Goal: Information Seeking & Learning: Learn about a topic

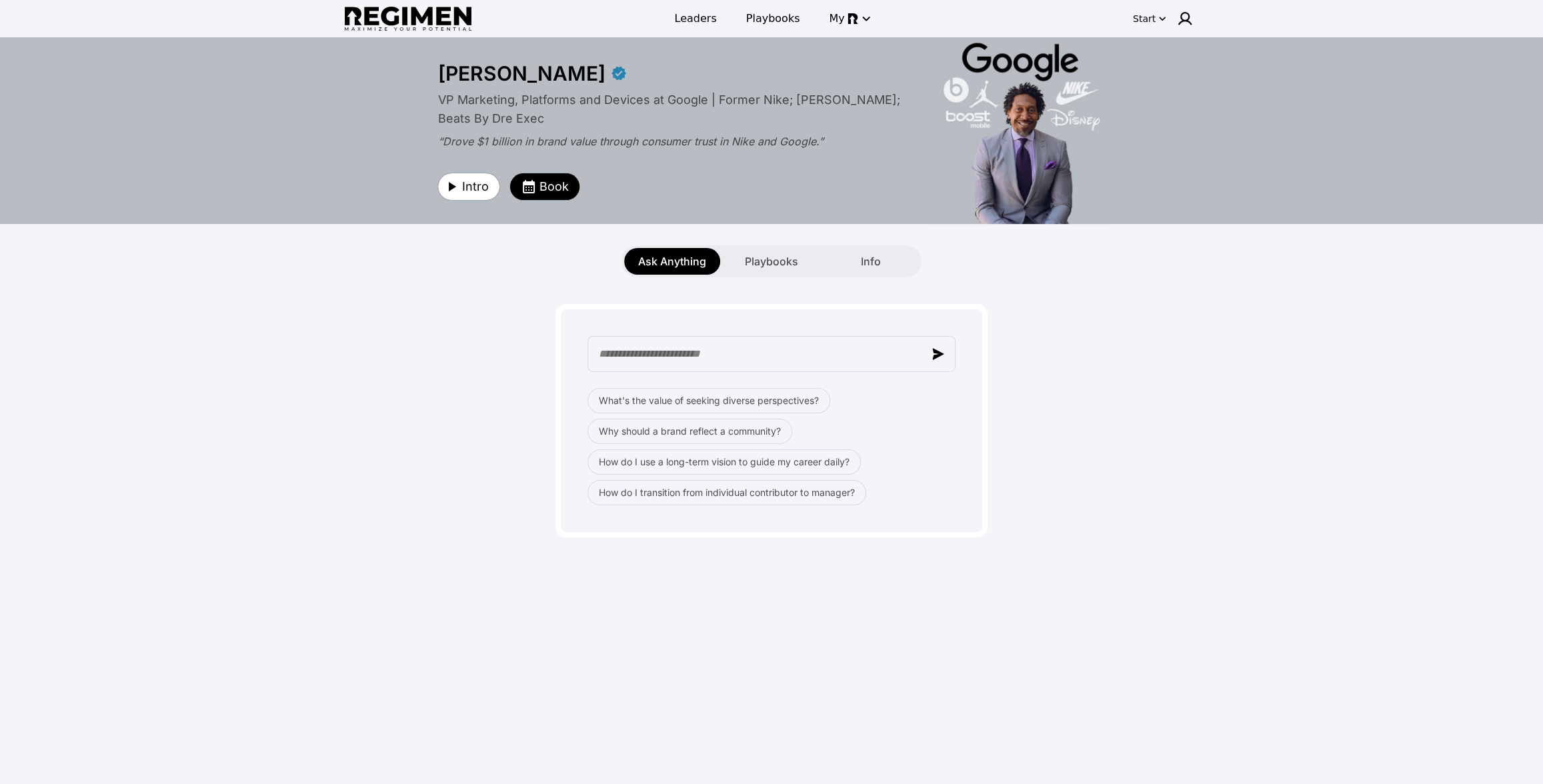
click at [1264, 373] on div "**********" at bounding box center [772, 409] width 1543 height 744
click at [759, 258] on span "Playbooks" at bounding box center [772, 261] width 53 height 16
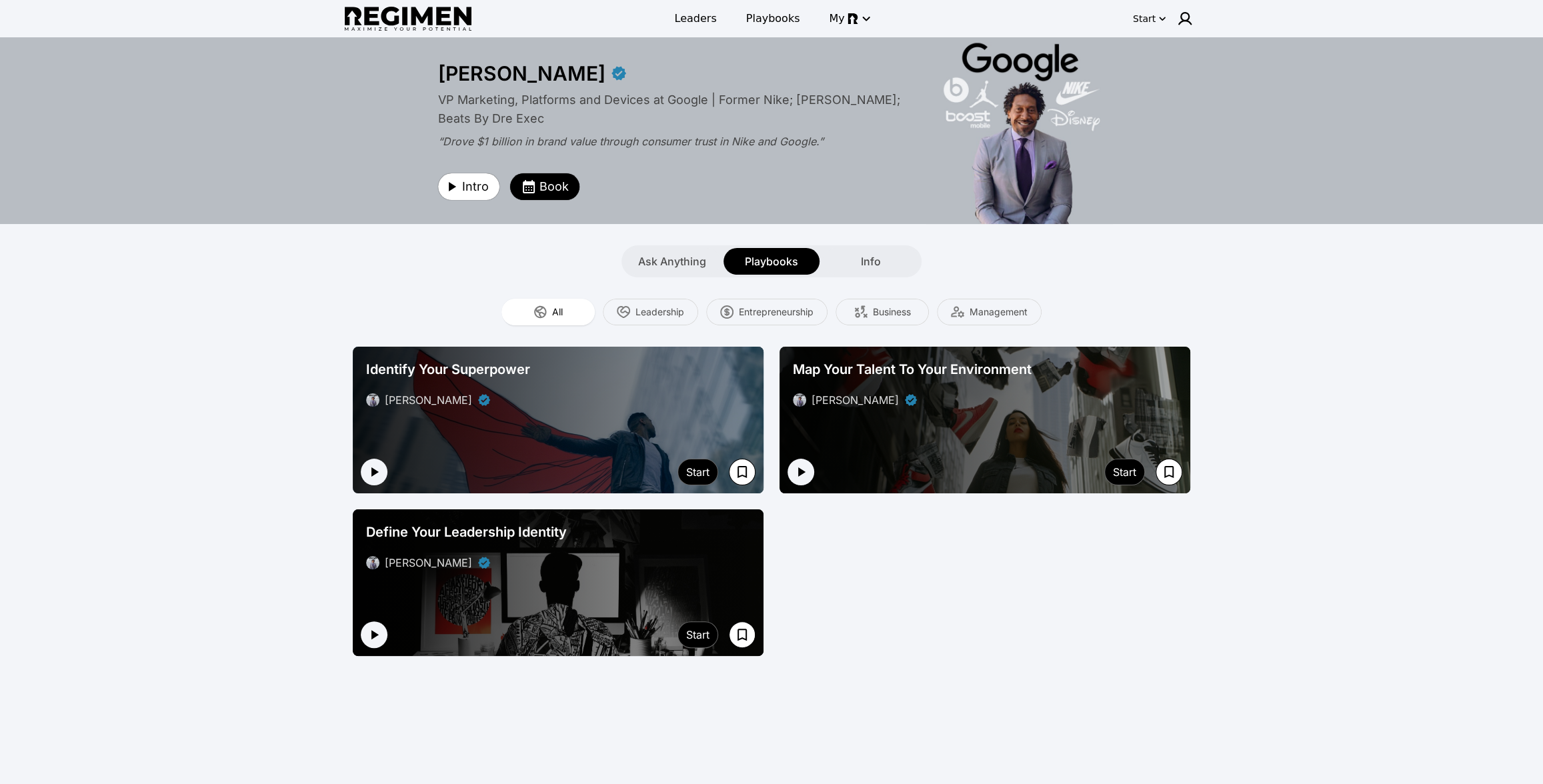
click at [390, 467] on div at bounding box center [558, 419] width 411 height 147
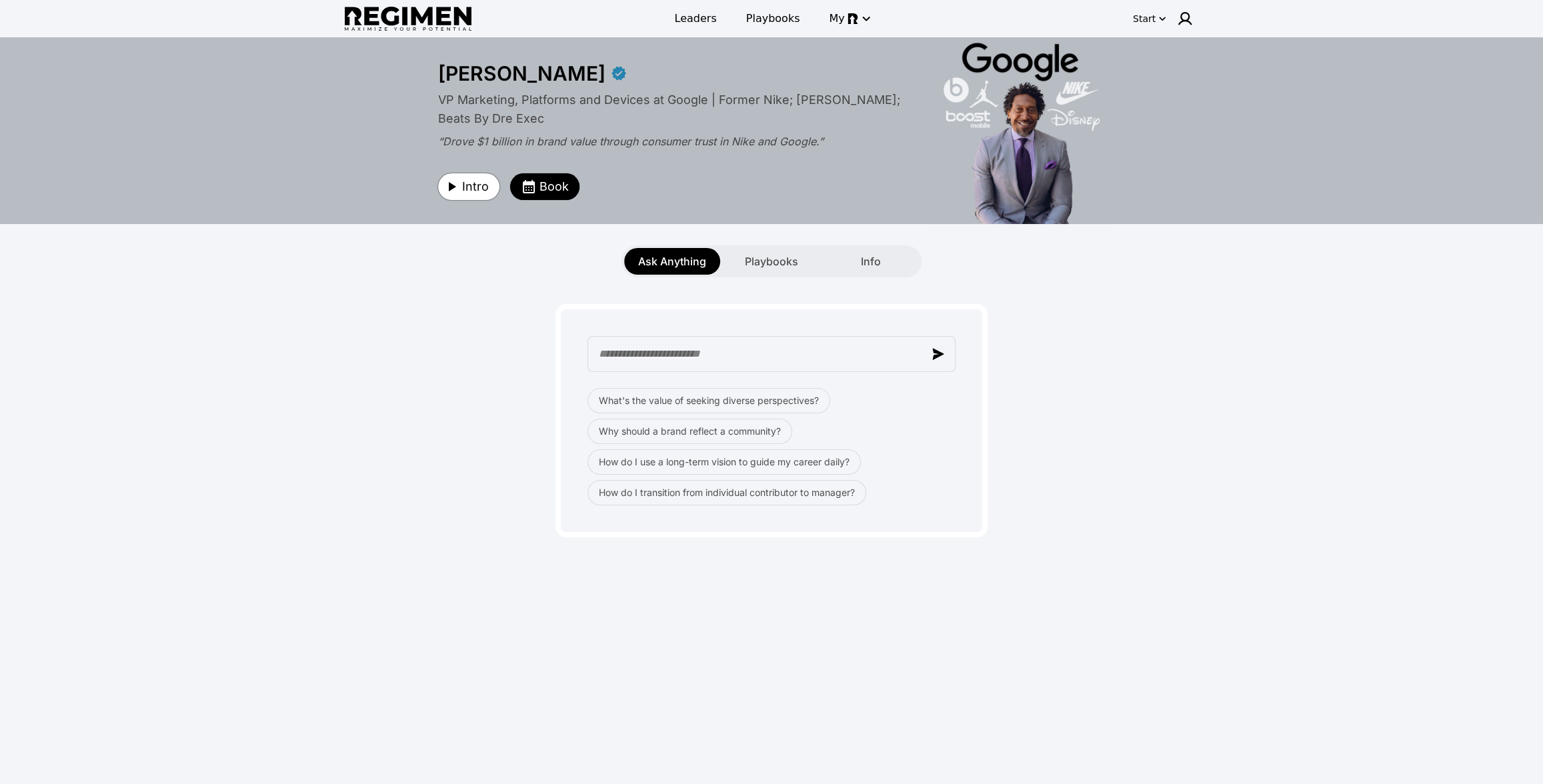
click at [465, 189] on span "Intro" at bounding box center [475, 187] width 26 height 19
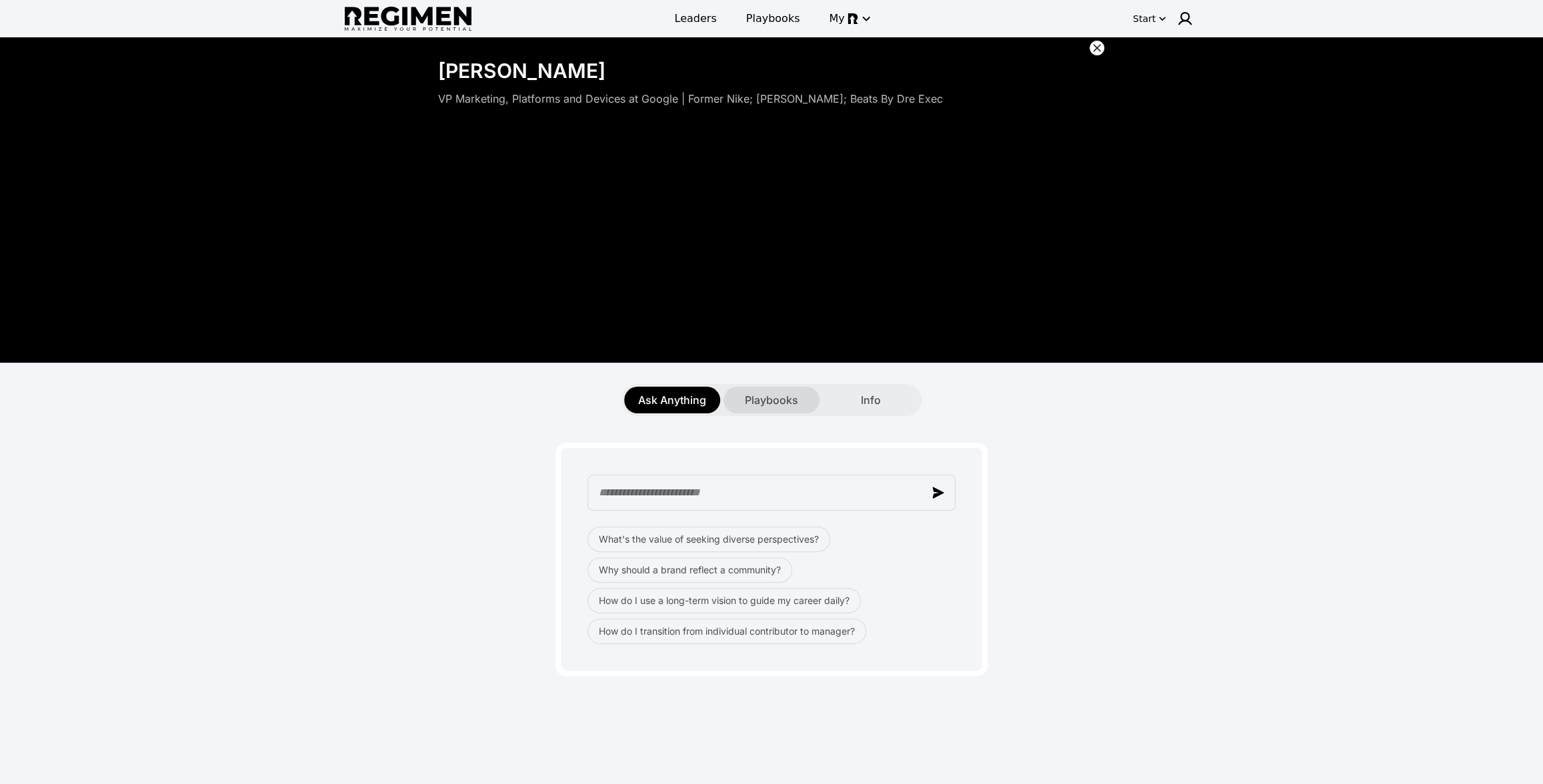
click at [762, 397] on span "Playbooks" at bounding box center [772, 400] width 53 height 16
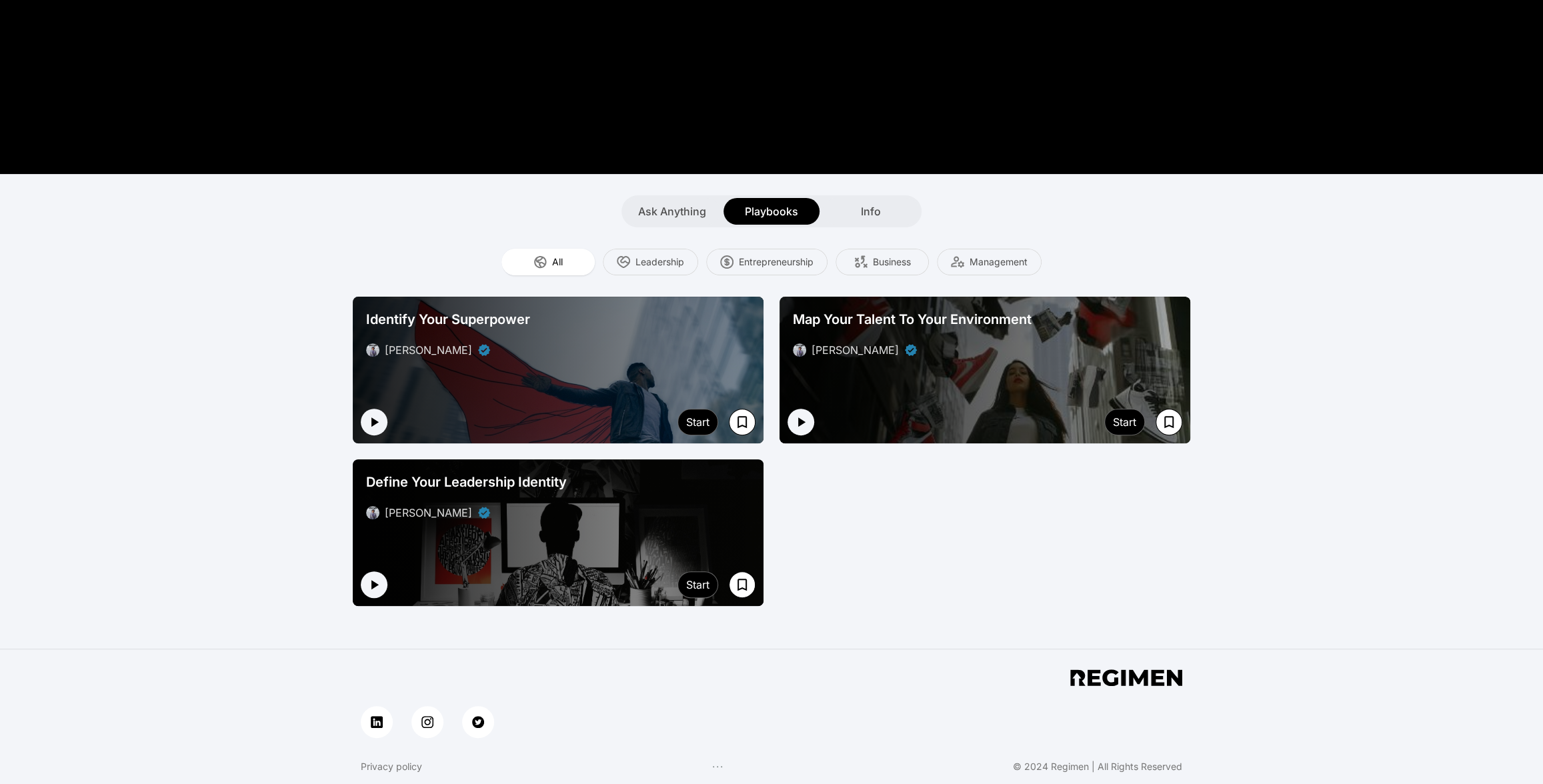
scroll to position [287, 0]
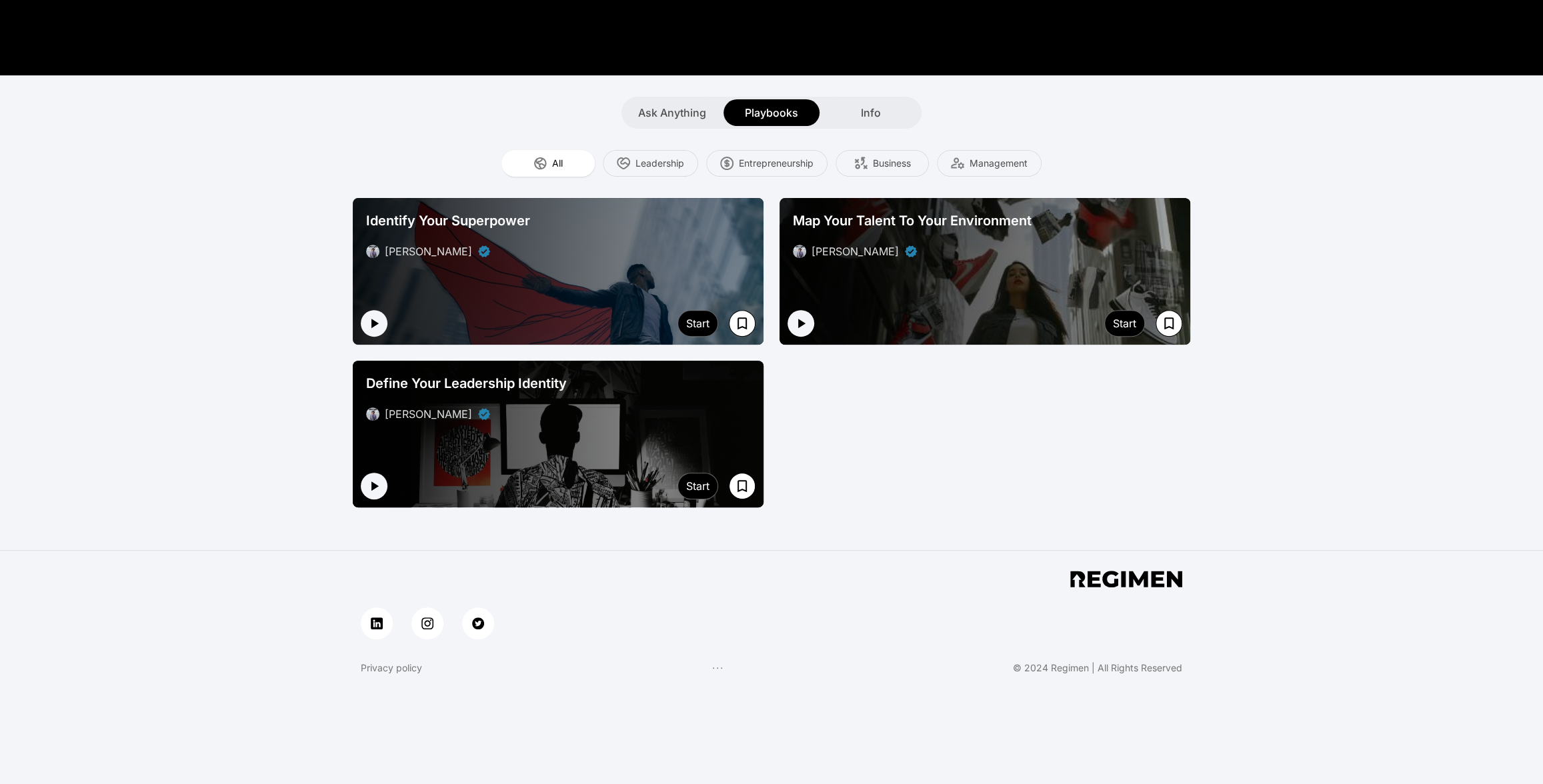
click at [585, 418] on div "[PERSON_NAME]" at bounding box center [558, 414] width 384 height 16
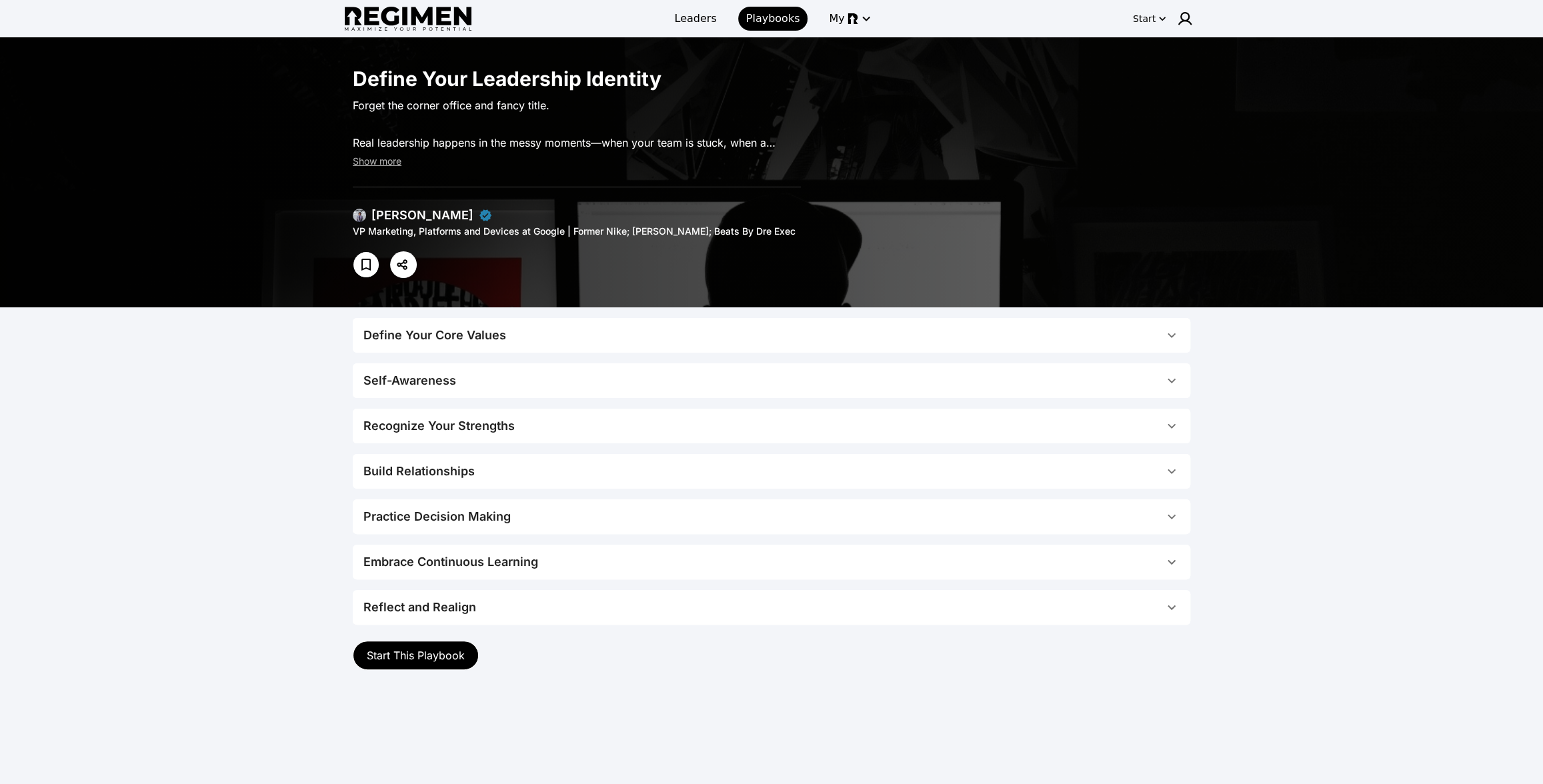
click at [411, 336] on div "Define Your Core Values" at bounding box center [434, 336] width 143 height 19
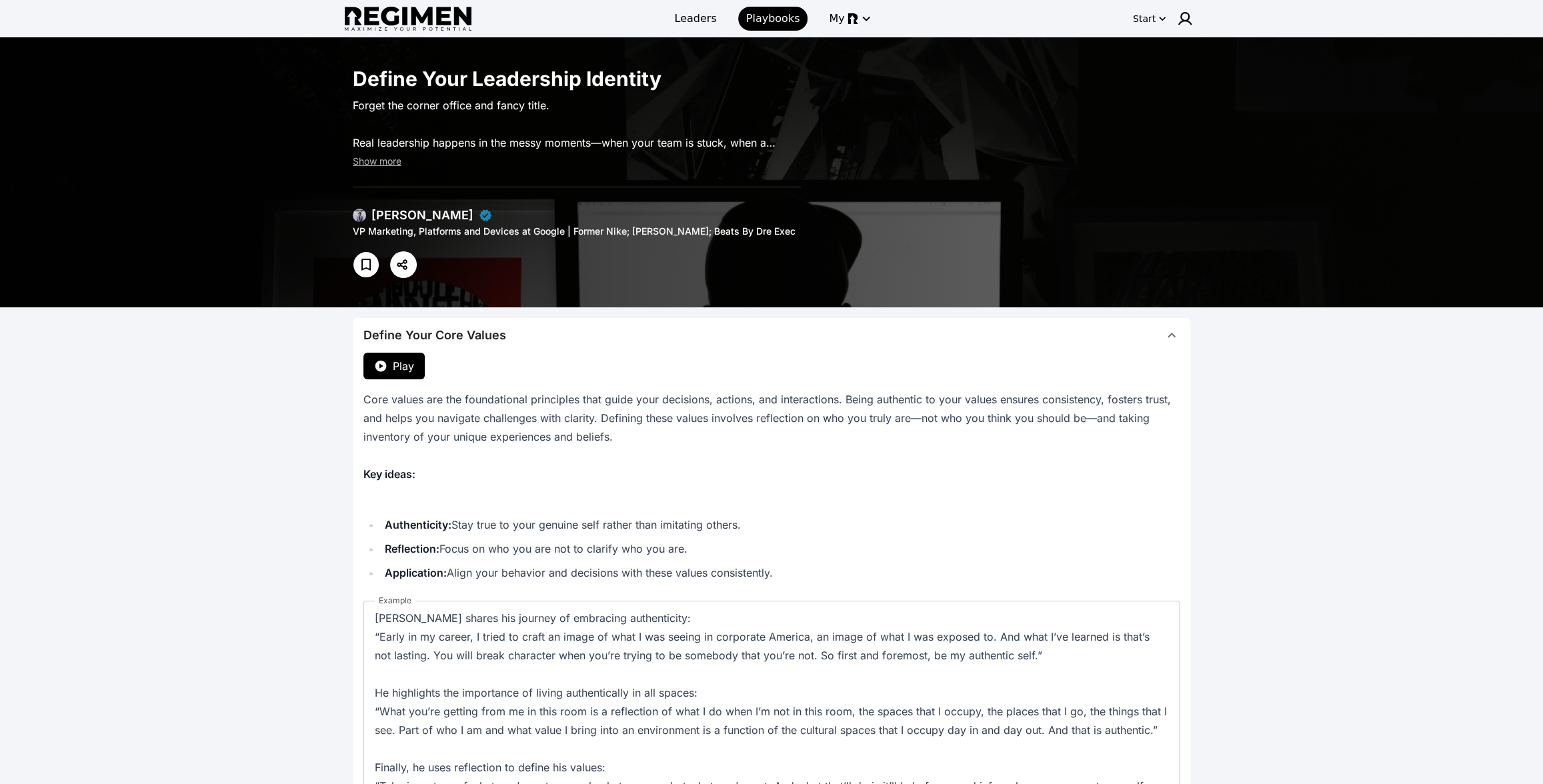
click at [413, 372] on span "Play" at bounding box center [403, 366] width 22 height 16
